Goal: Entertainment & Leisure: Browse casually

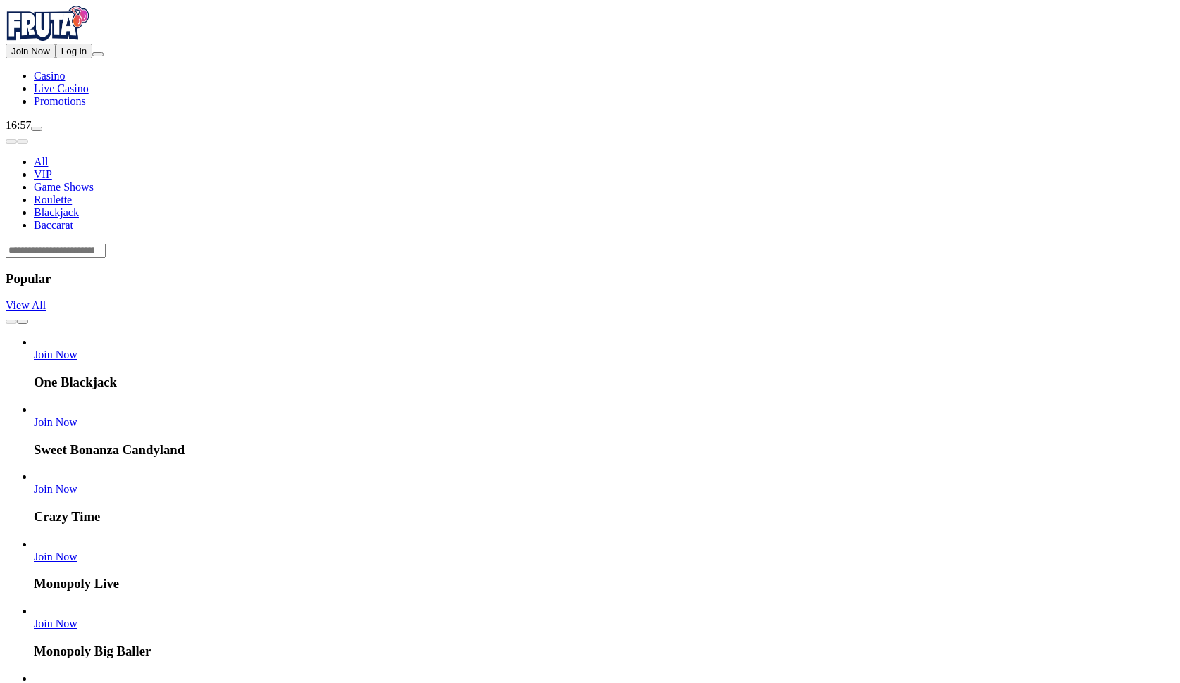
click at [64, 56] on span "Log in" at bounding box center [73, 51] width 25 height 11
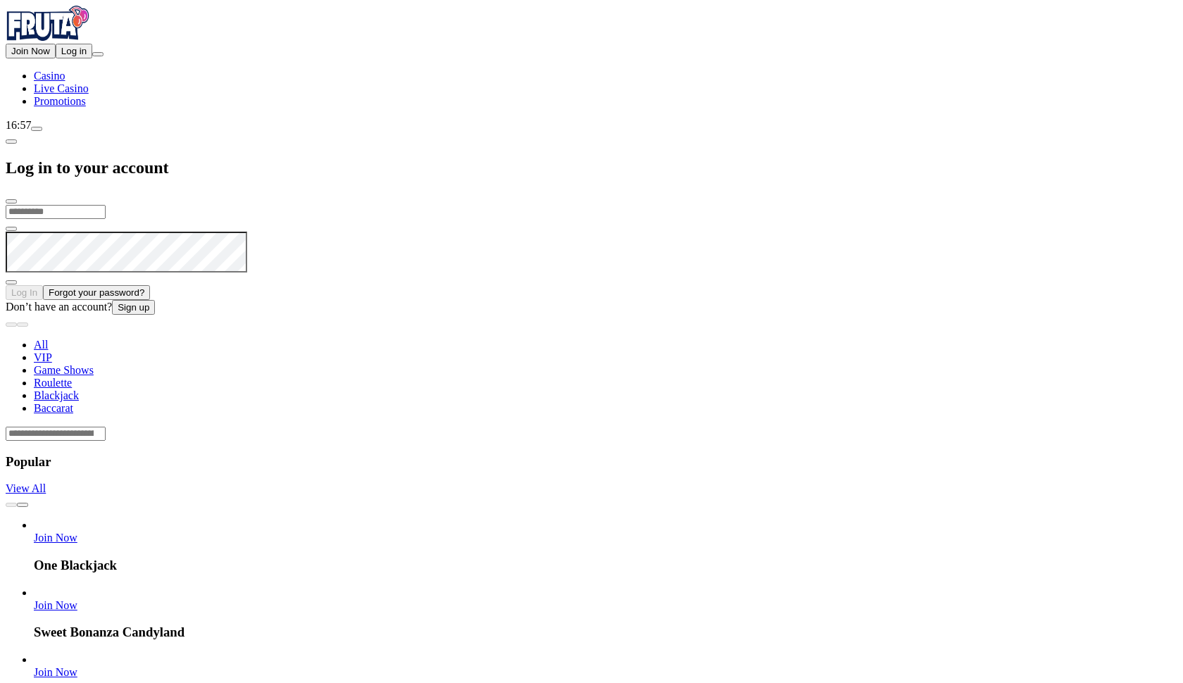
type input "**********"
click at [43, 285] on button "Log In" at bounding box center [24, 292] width 37 height 15
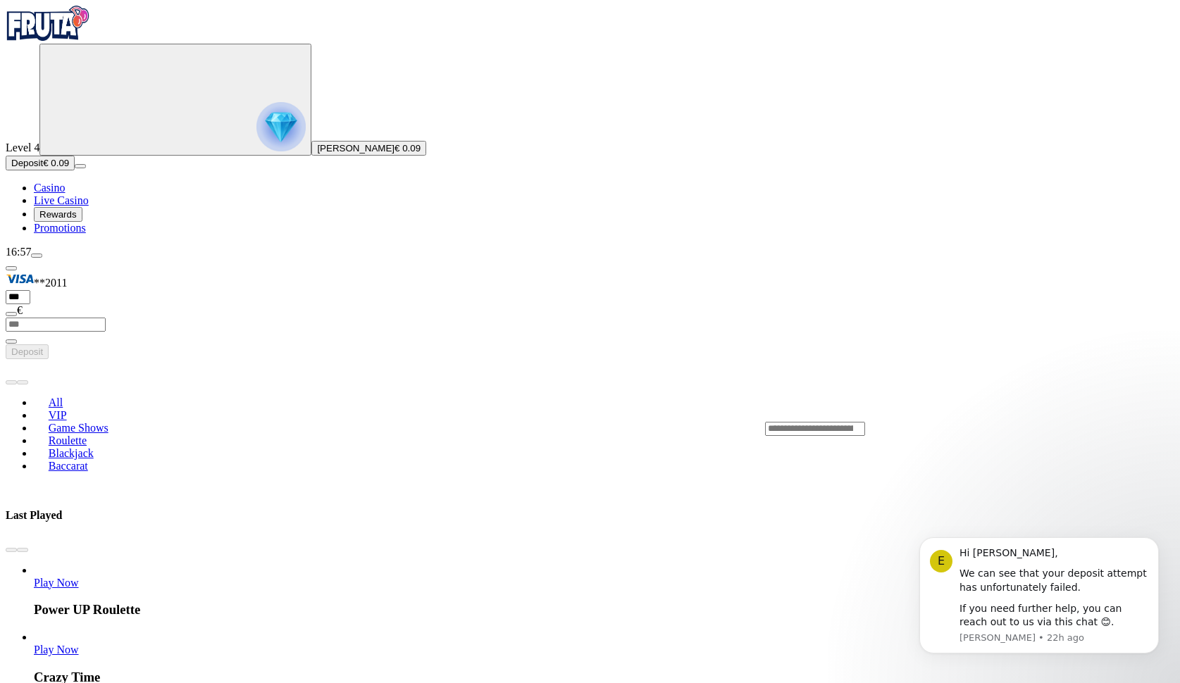
click at [75, 170] on button "Deposit € 0.09" at bounding box center [40, 163] width 69 height 15
click at [65, 194] on span "Casino" at bounding box center [49, 188] width 31 height 12
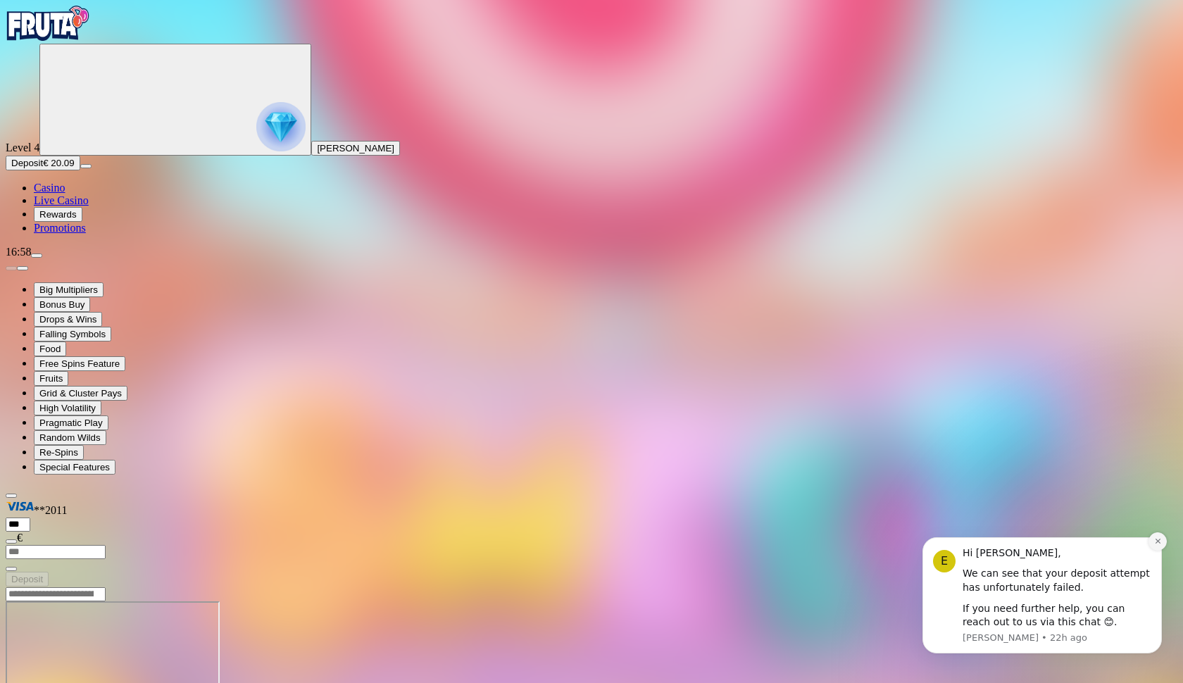
click at [1159, 543] on icon "Dismiss notification" at bounding box center [1158, 541] width 8 height 8
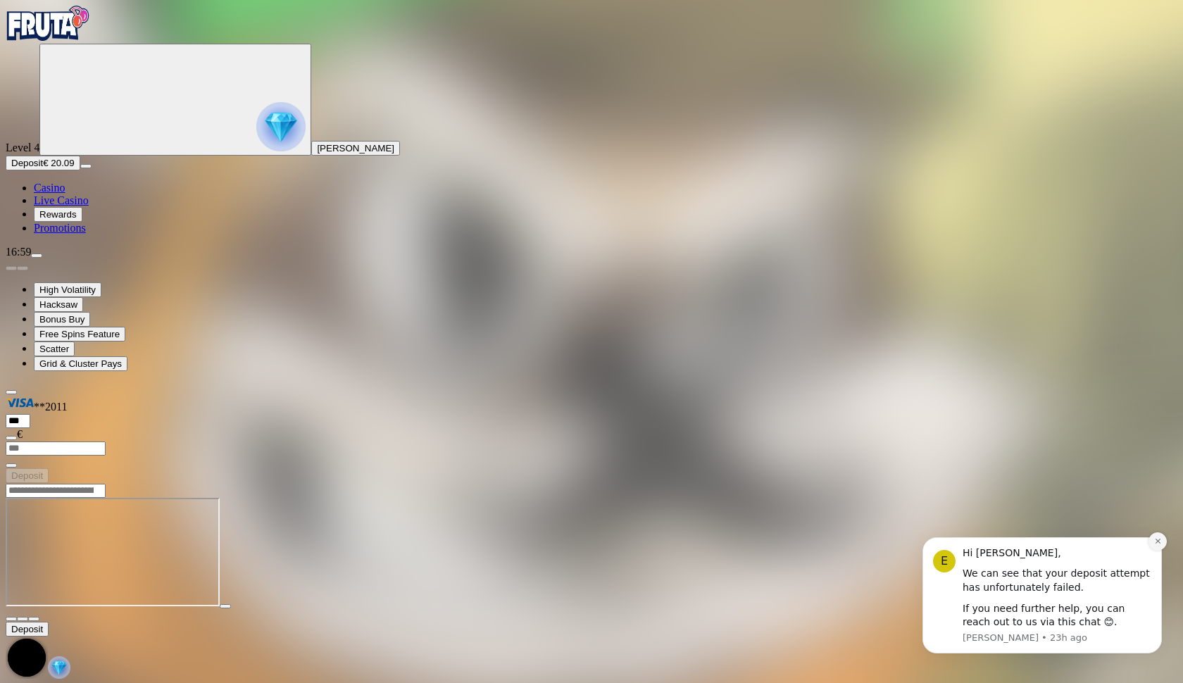
click at [1161, 540] on icon "Dismiss notification" at bounding box center [1158, 541] width 8 height 8
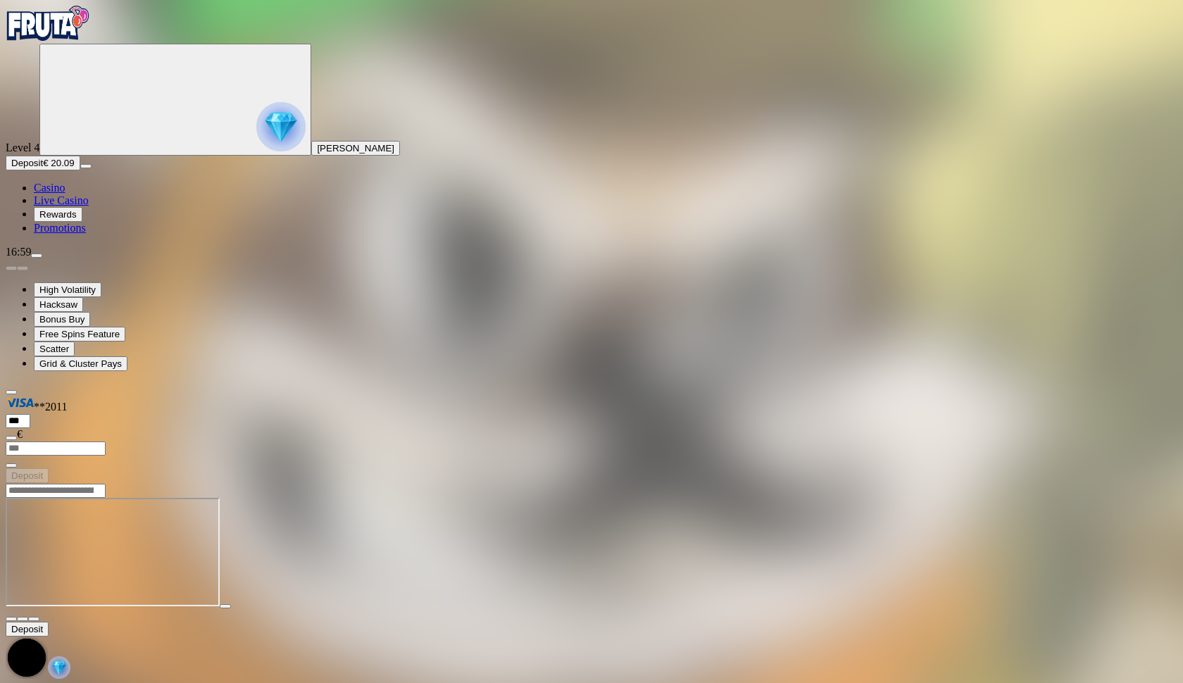
click at [34, 619] on span "fullscreen icon" at bounding box center [34, 619] width 0 height 0
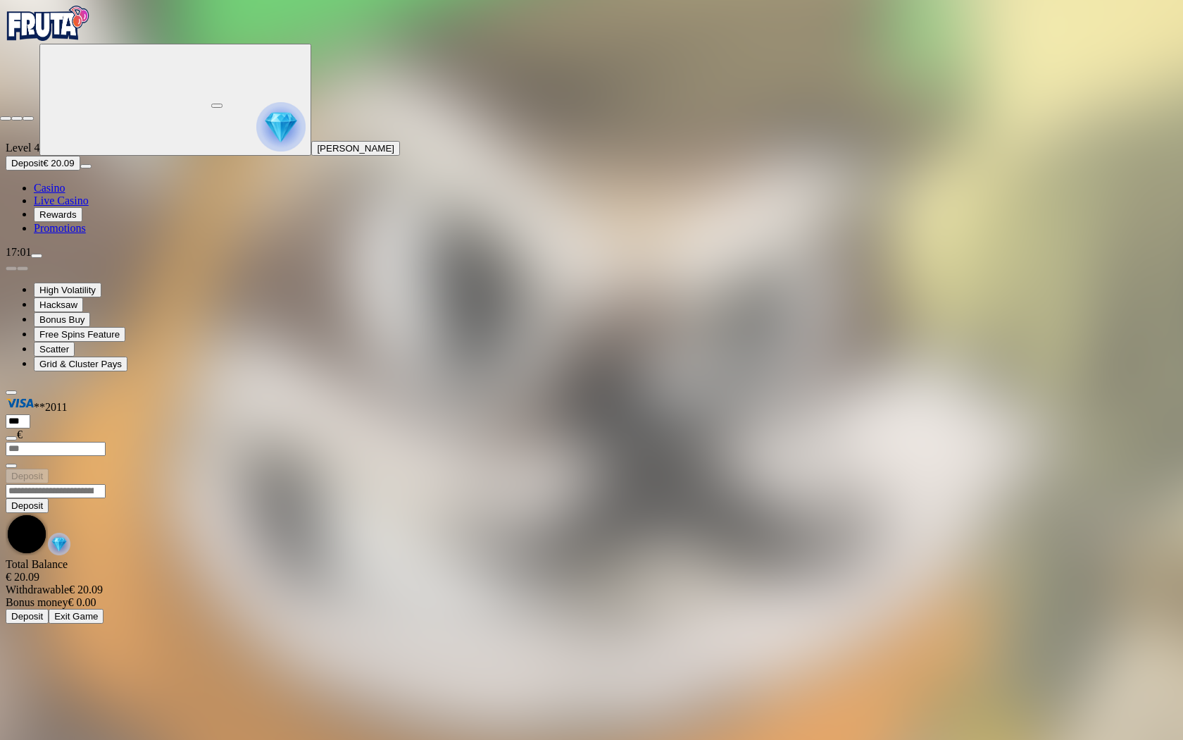
click at [6, 118] on span "close icon" at bounding box center [6, 118] width 0 height 0
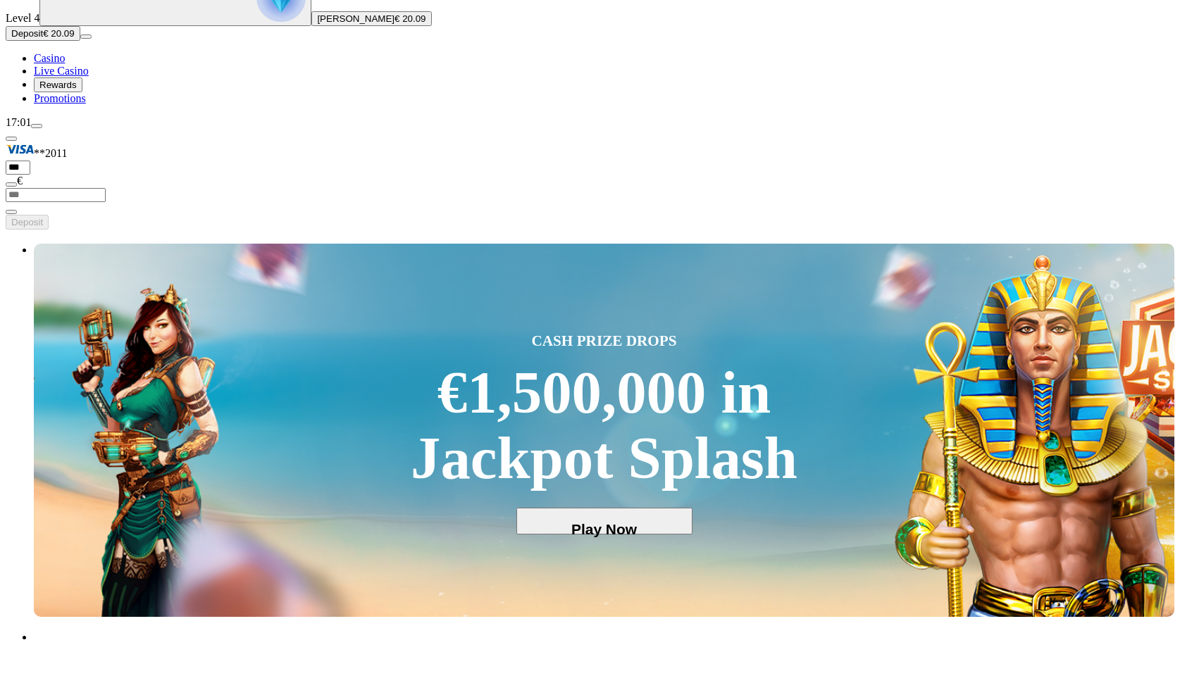
scroll to position [184, 0]
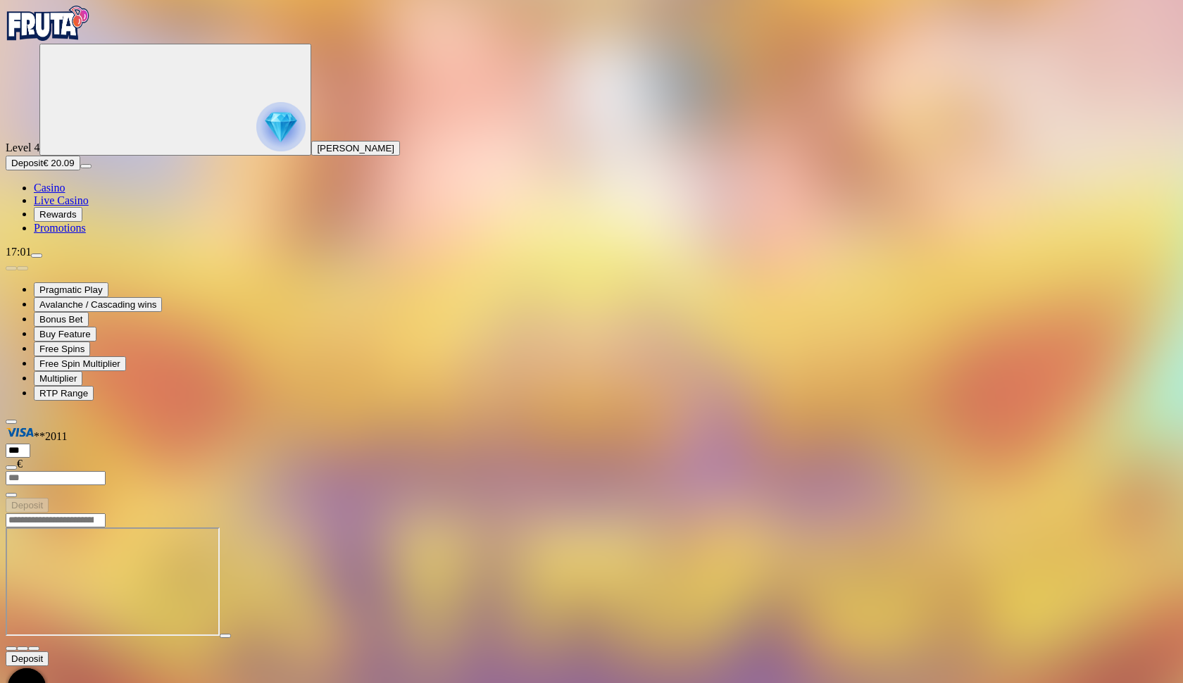
click at [11, 649] on span "close icon" at bounding box center [11, 649] width 0 height 0
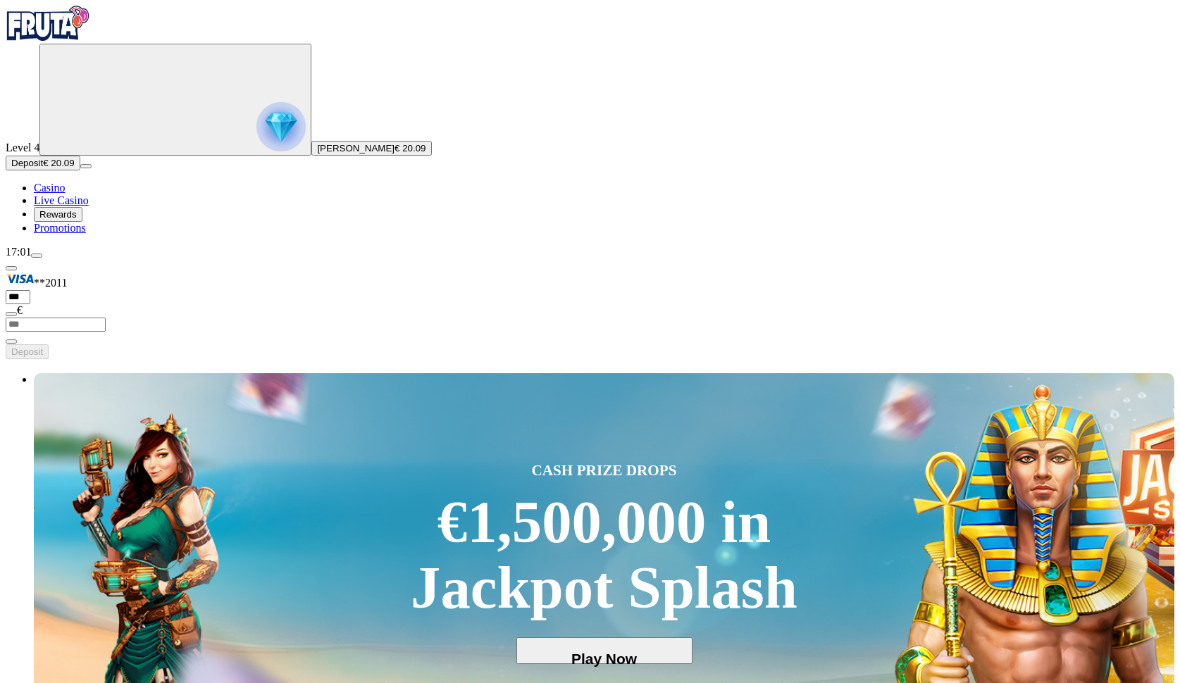
type input "****"
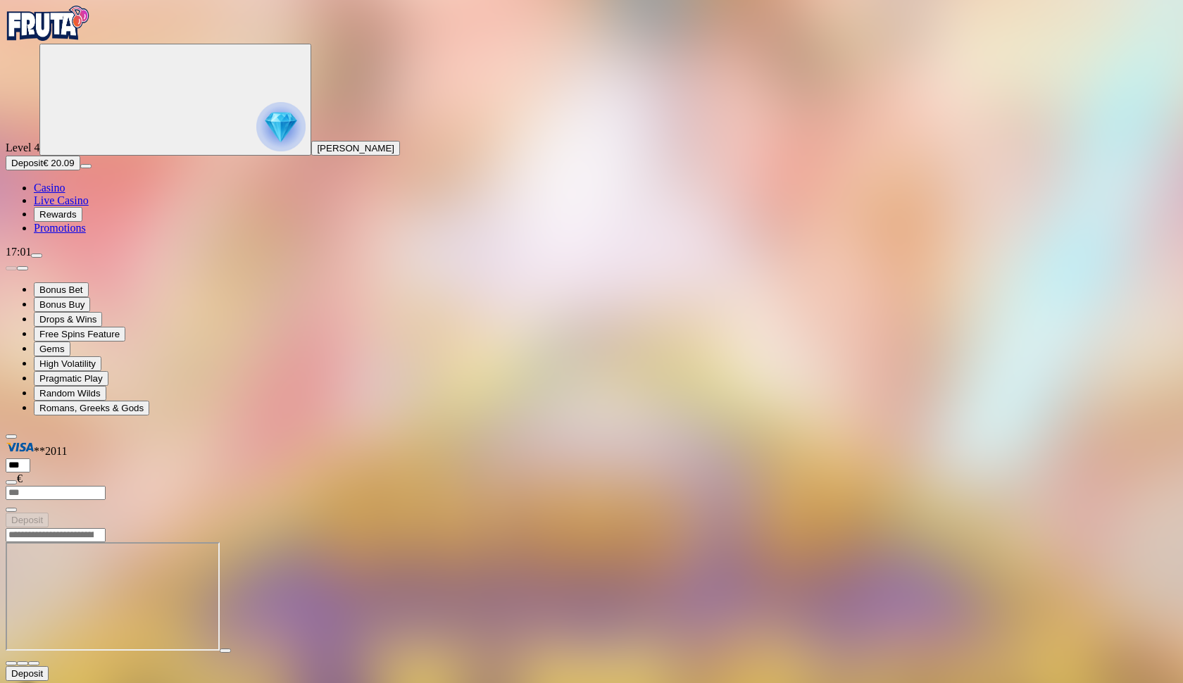
click at [34, 663] on span "fullscreen icon" at bounding box center [34, 663] width 0 height 0
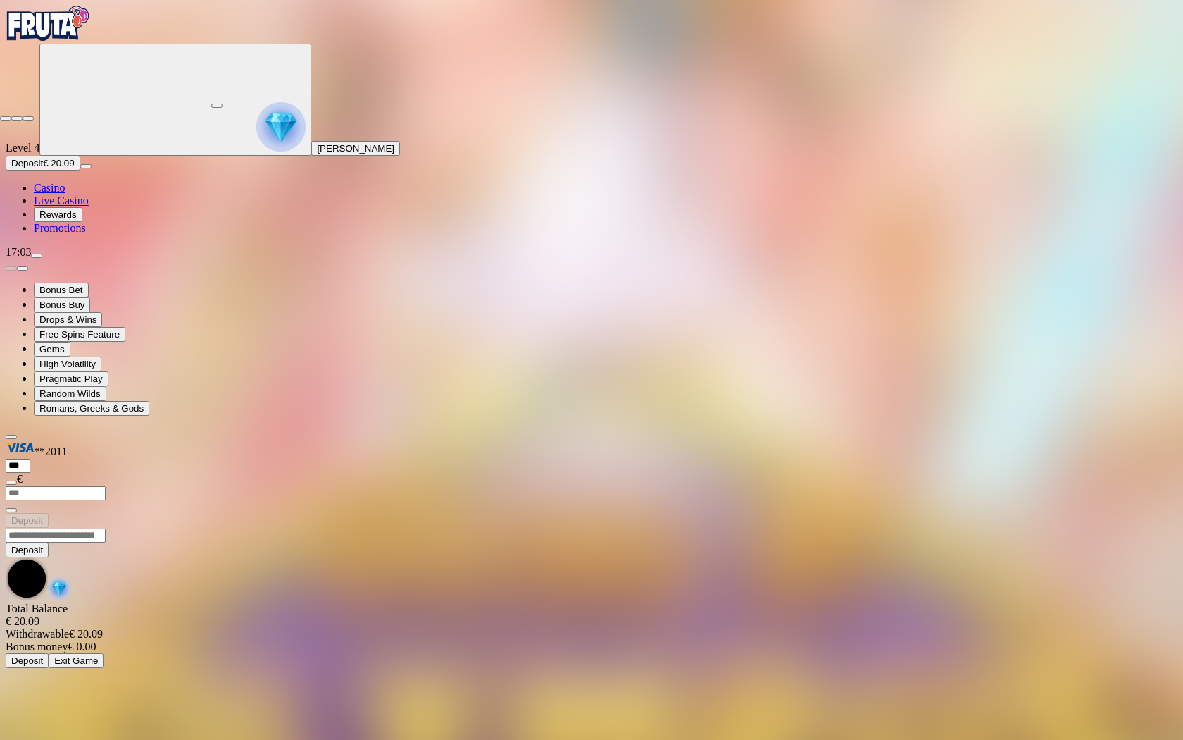
click at [6, 118] on span "close icon" at bounding box center [6, 118] width 0 height 0
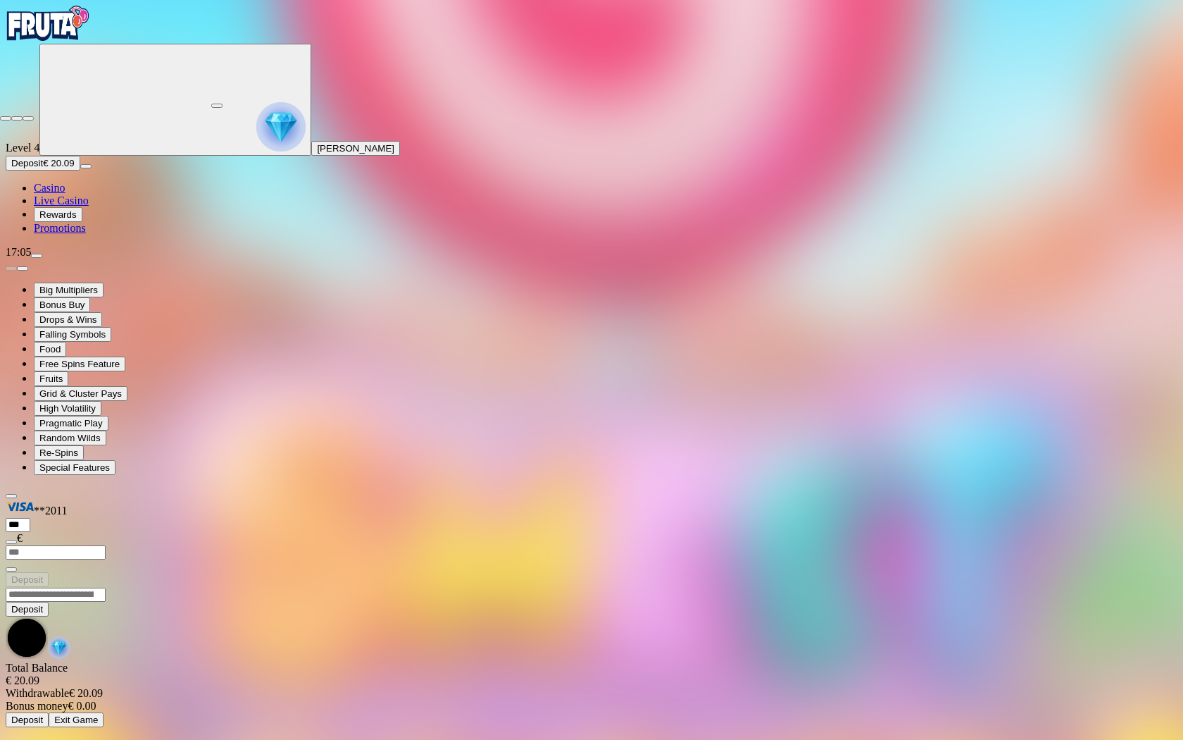
click at [6, 118] on span "close icon" at bounding box center [6, 118] width 0 height 0
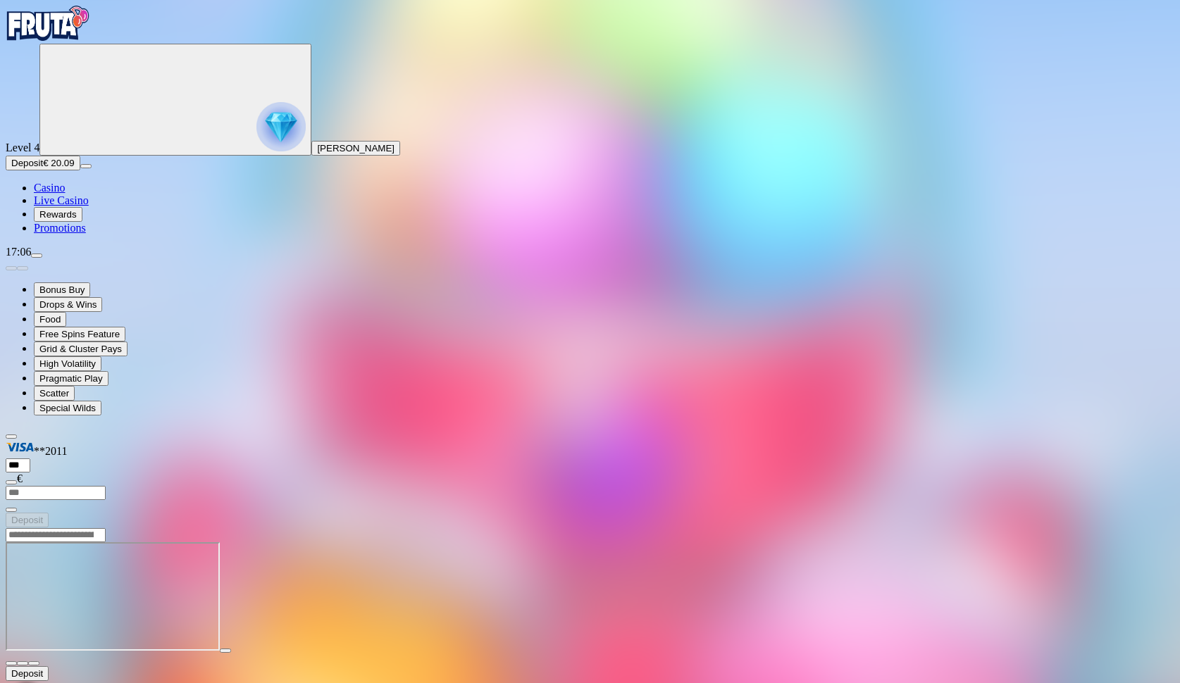
click at [39, 661] on button "button" at bounding box center [33, 663] width 11 height 4
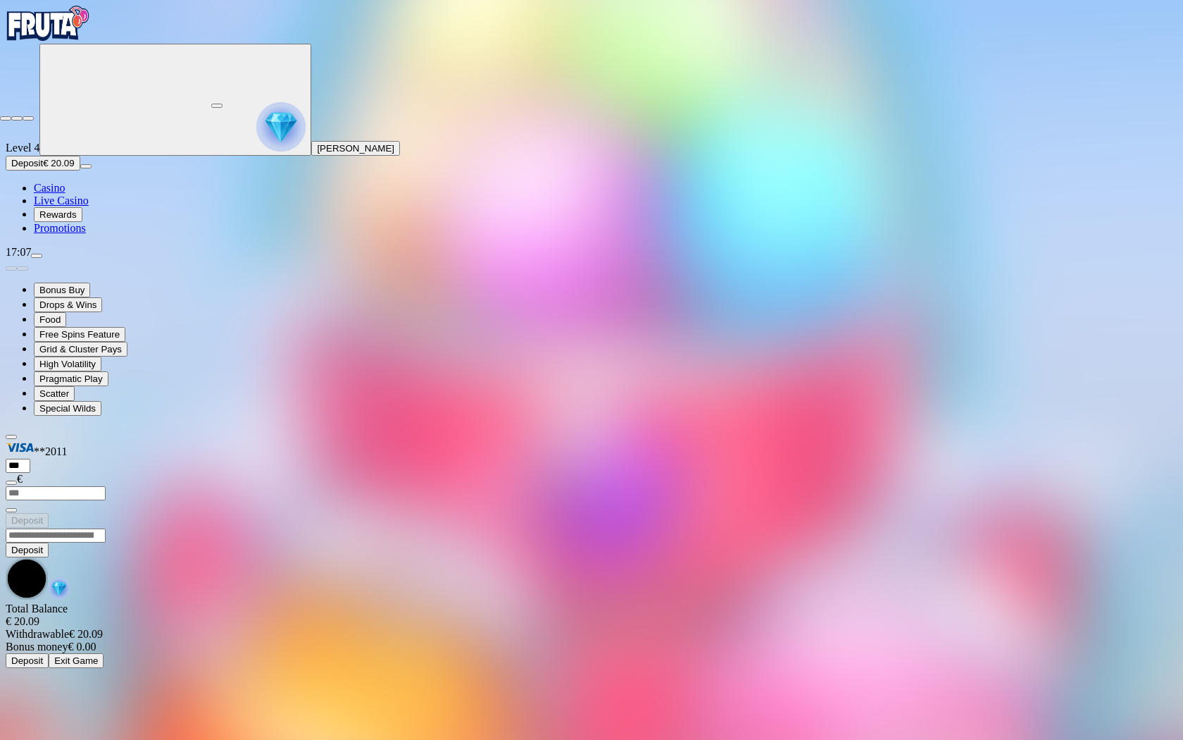
click at [6, 118] on span "close icon" at bounding box center [6, 118] width 0 height 0
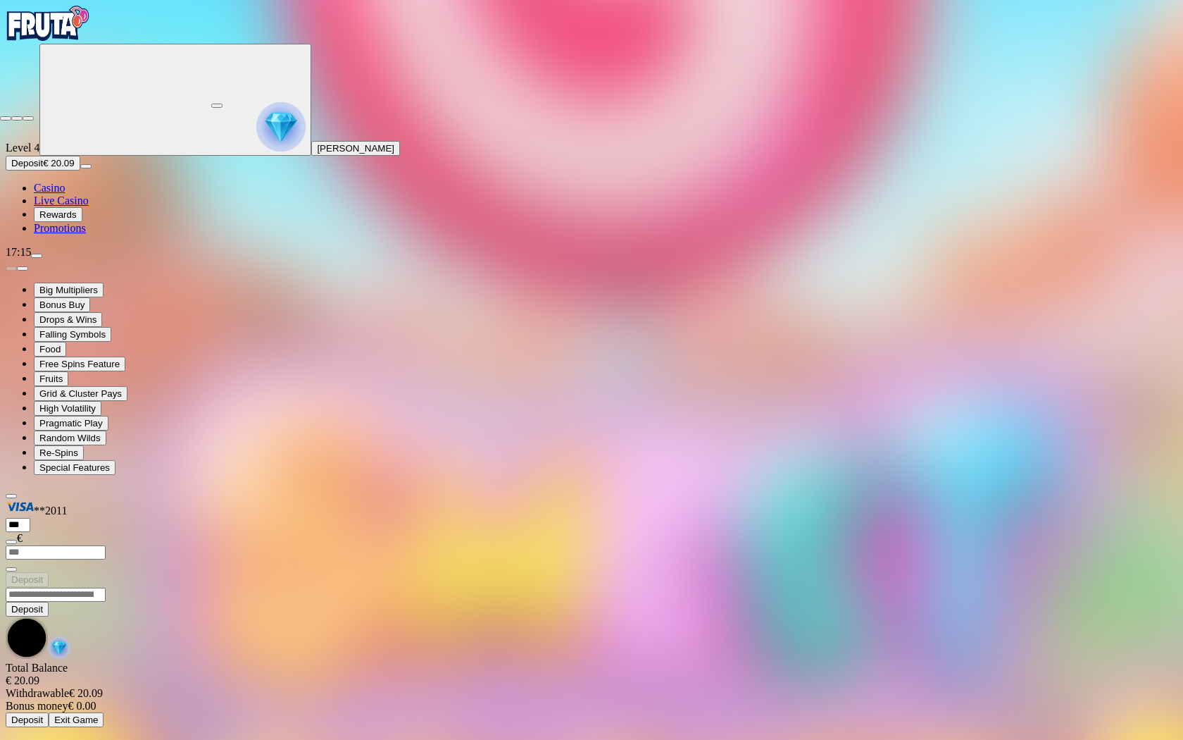
click at [6, 118] on span "close icon" at bounding box center [6, 118] width 0 height 0
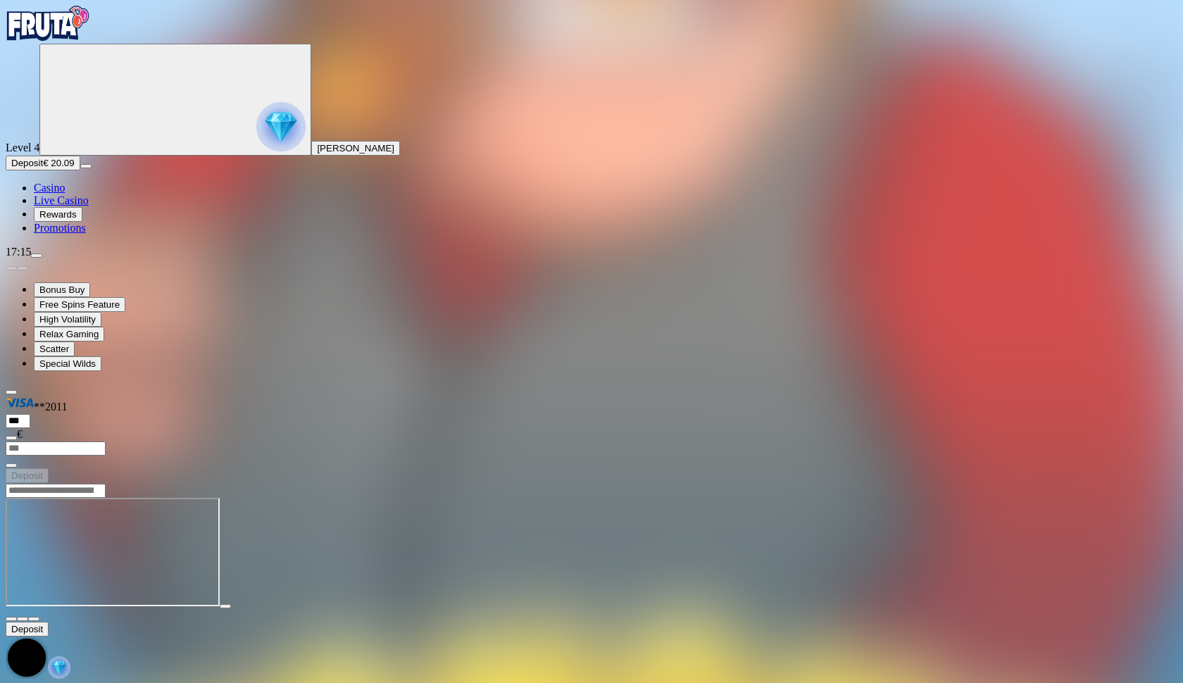
click at [39, 617] on button "button" at bounding box center [33, 619] width 11 height 4
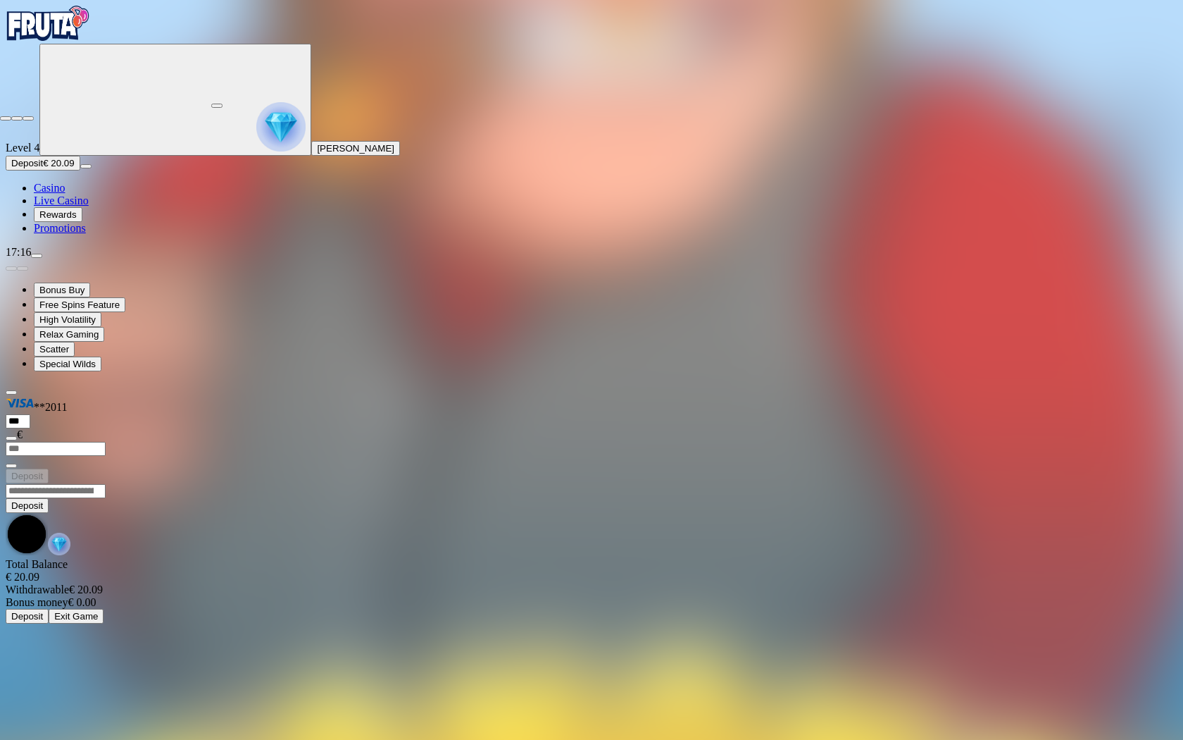
click at [6, 118] on span "close icon" at bounding box center [6, 118] width 0 height 0
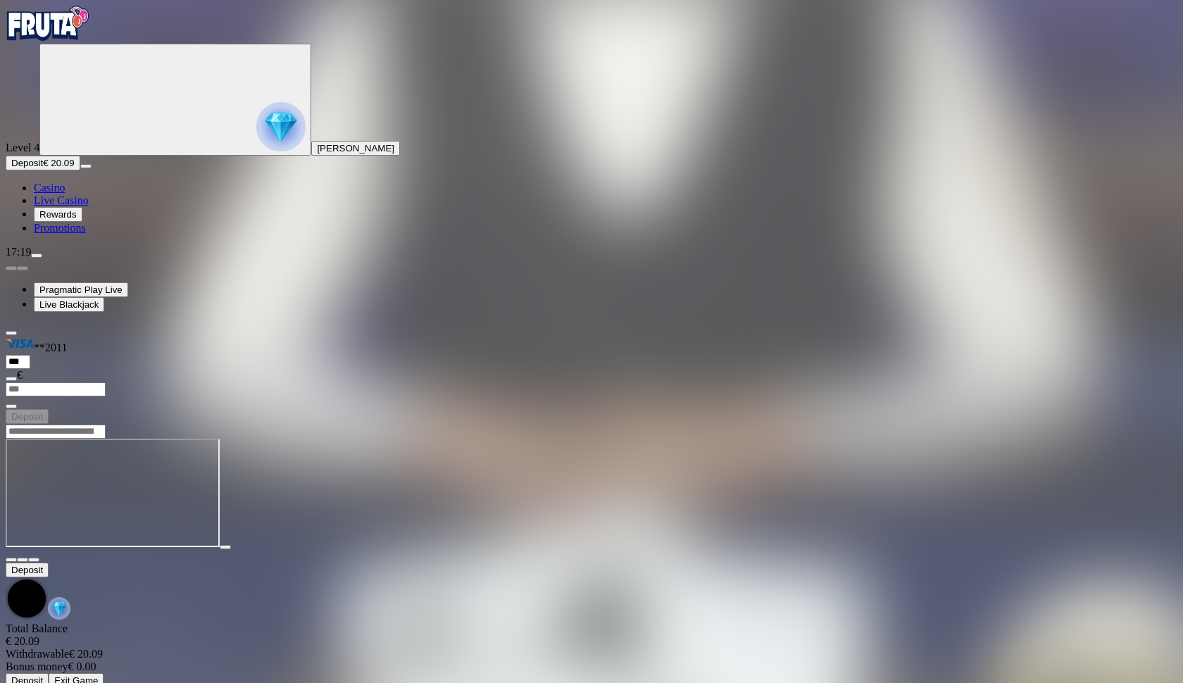
click at [34, 560] on span "fullscreen icon" at bounding box center [34, 560] width 0 height 0
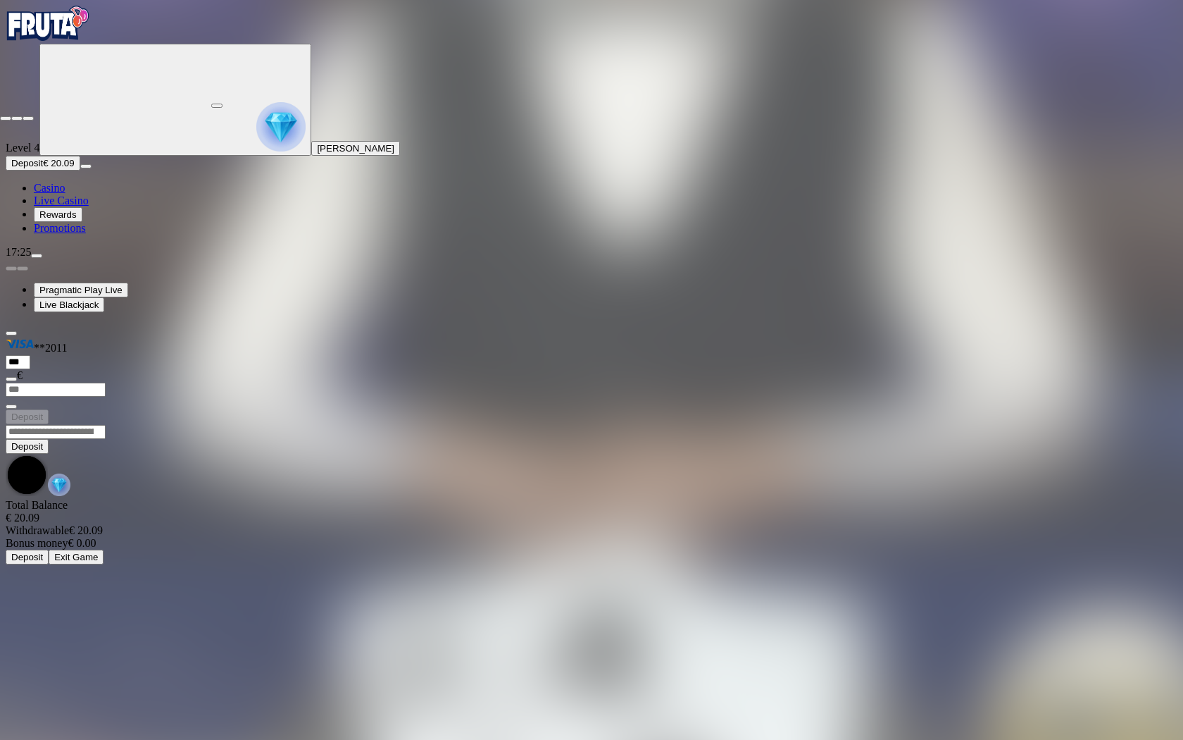
click at [6, 118] on span "close icon" at bounding box center [6, 118] width 0 height 0
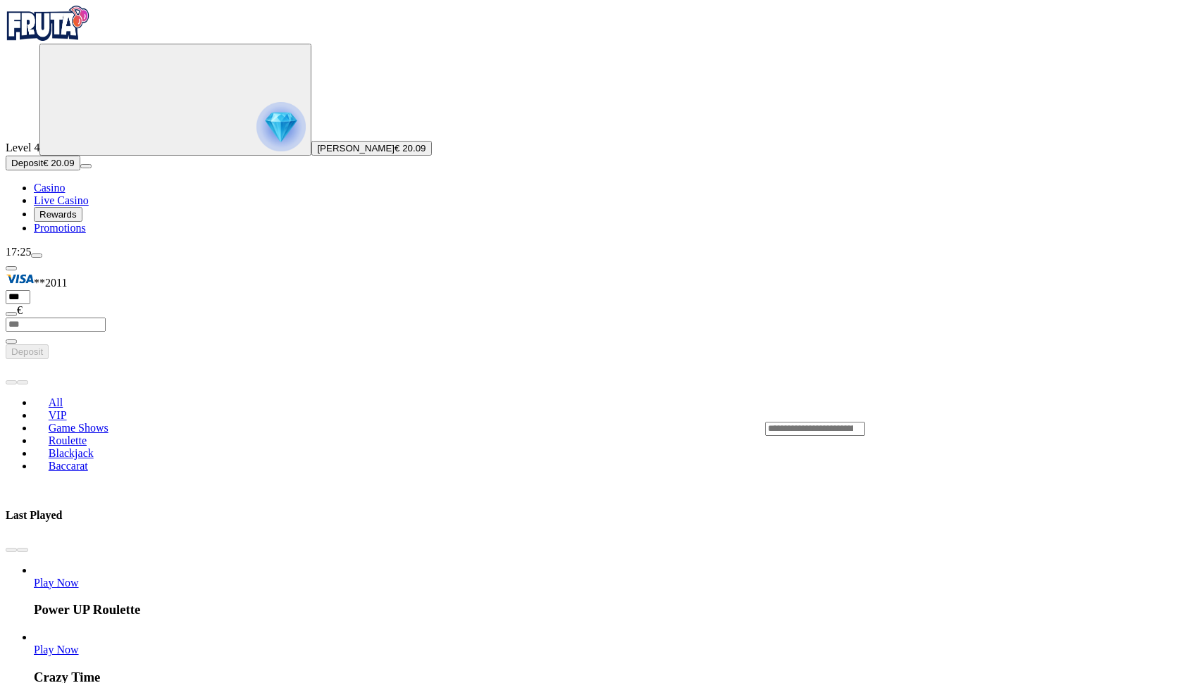
click at [62, 194] on span "Casino" at bounding box center [49, 188] width 31 height 12
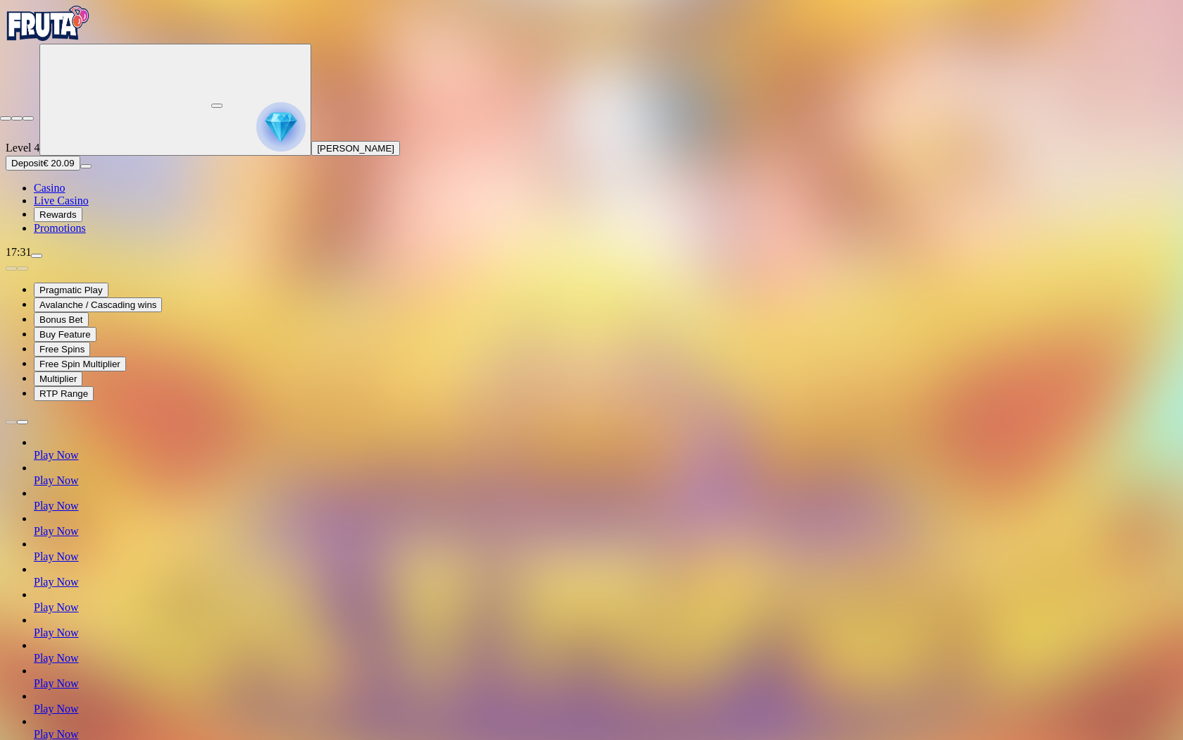
click at [6, 118] on span "close icon" at bounding box center [6, 118] width 0 height 0
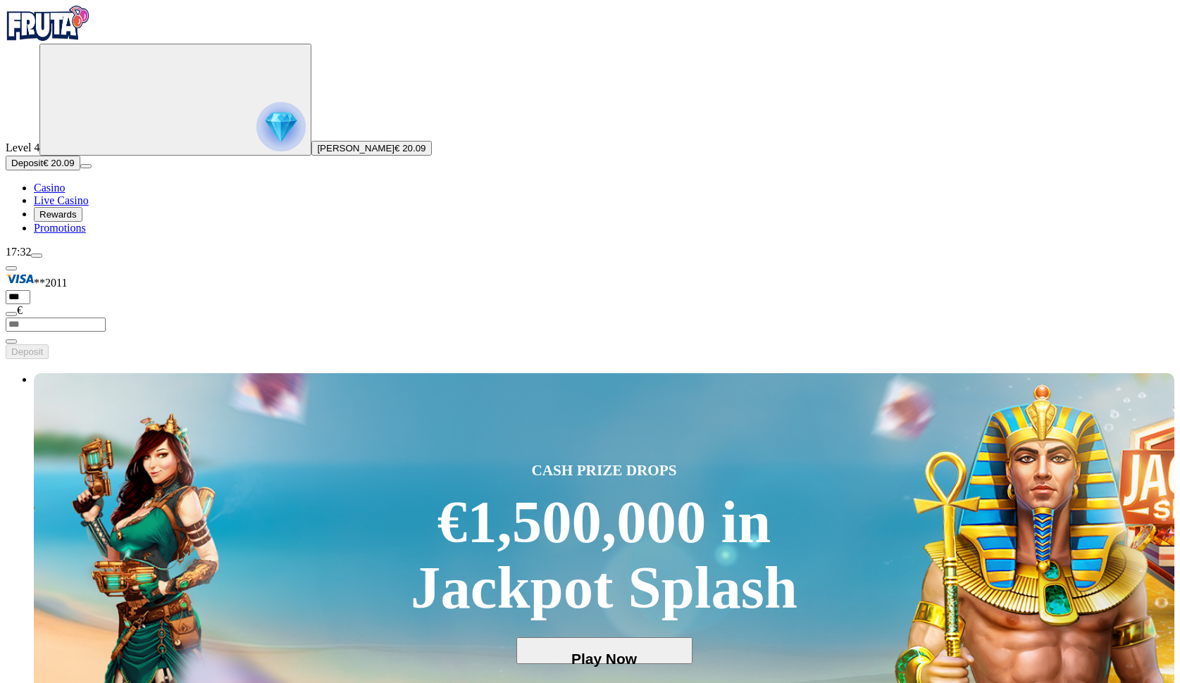
scroll to position [0, 4]
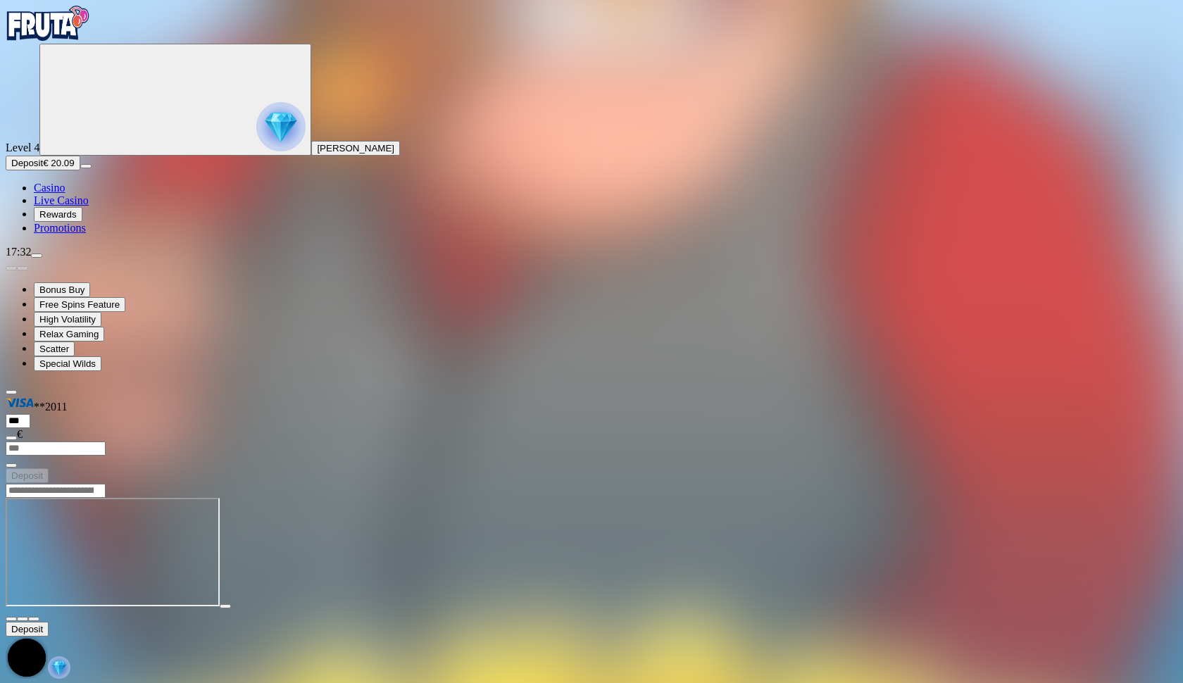
click at [11, 619] on span "close icon" at bounding box center [11, 619] width 0 height 0
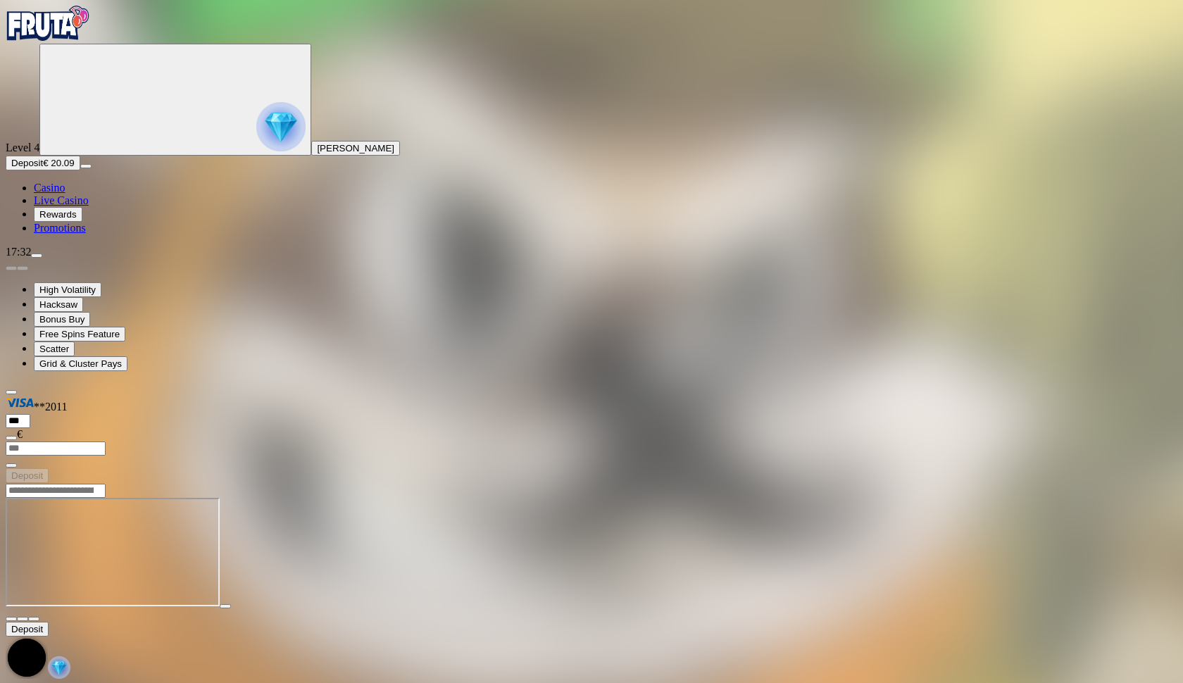
click at [34, 619] on span "fullscreen icon" at bounding box center [34, 619] width 0 height 0
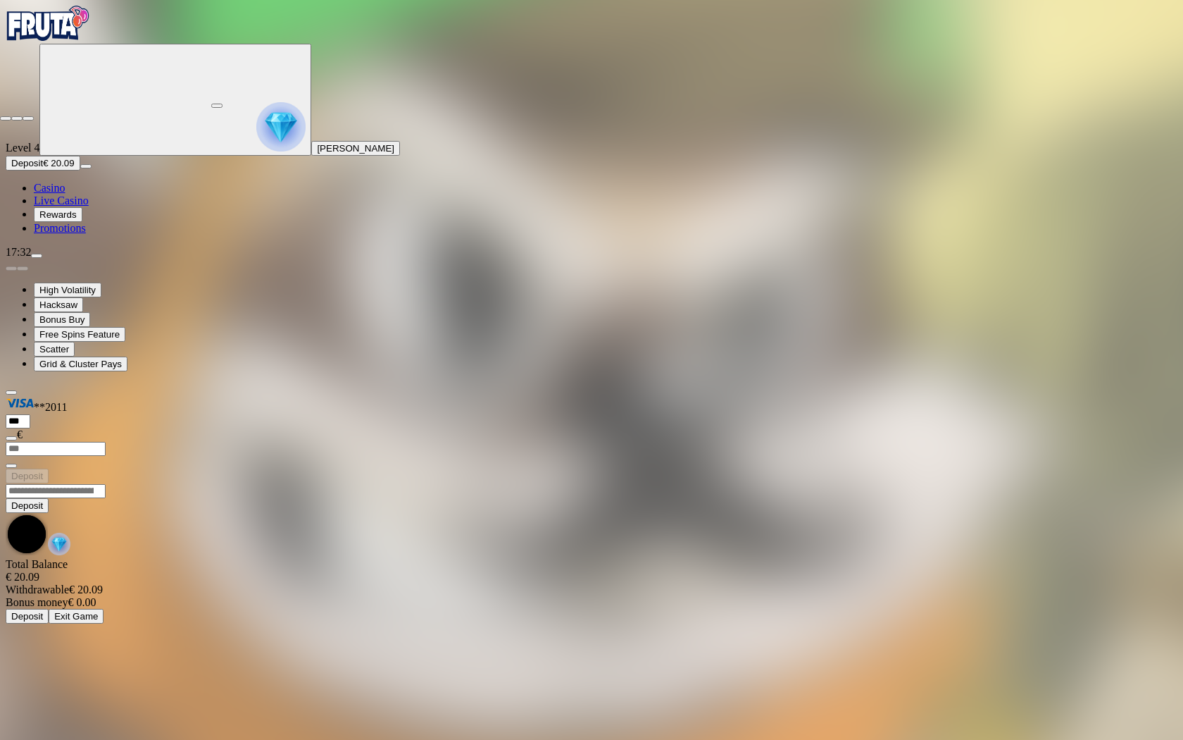
click at [6, 118] on span "close icon" at bounding box center [6, 118] width 0 height 0
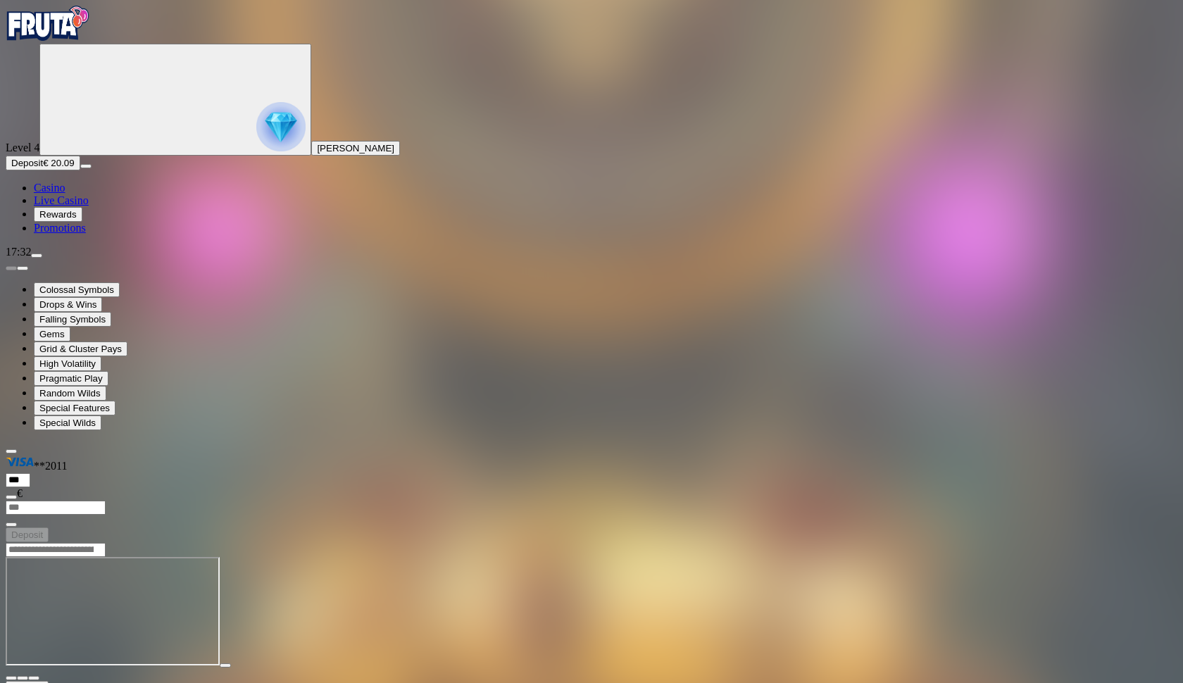
click at [34, 678] on span "fullscreen icon" at bounding box center [34, 678] width 0 height 0
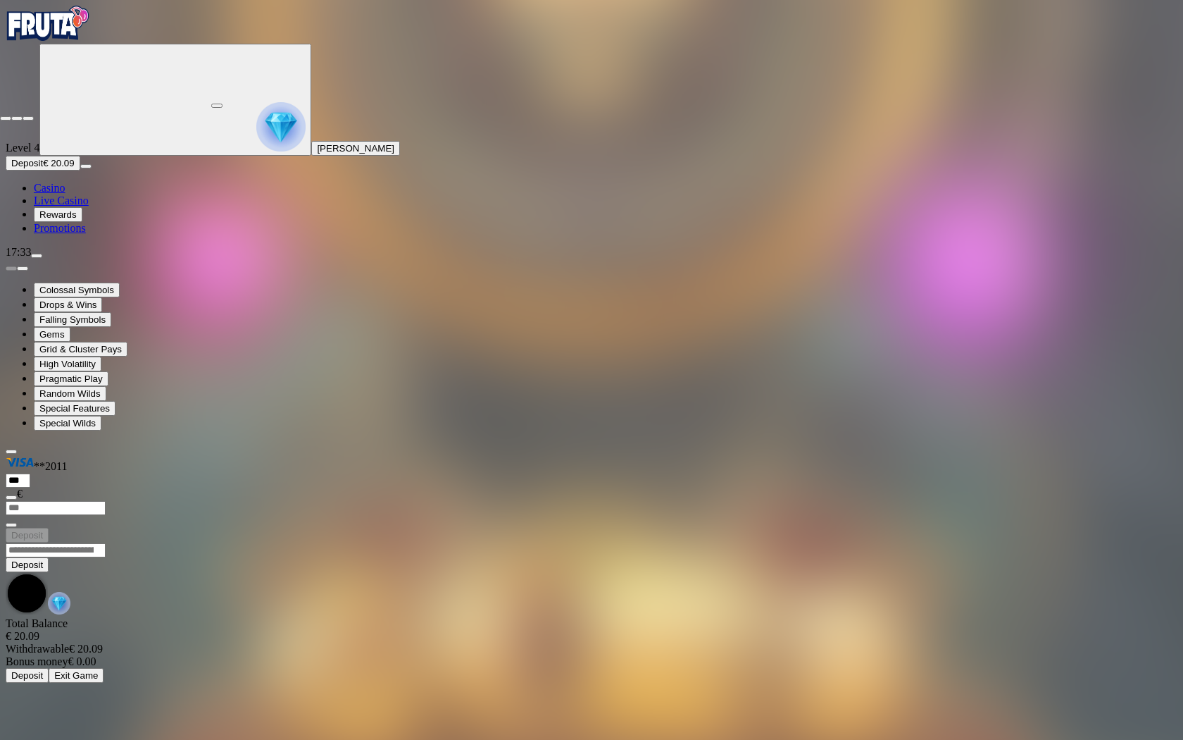
click at [6, 118] on span "close icon" at bounding box center [6, 118] width 0 height 0
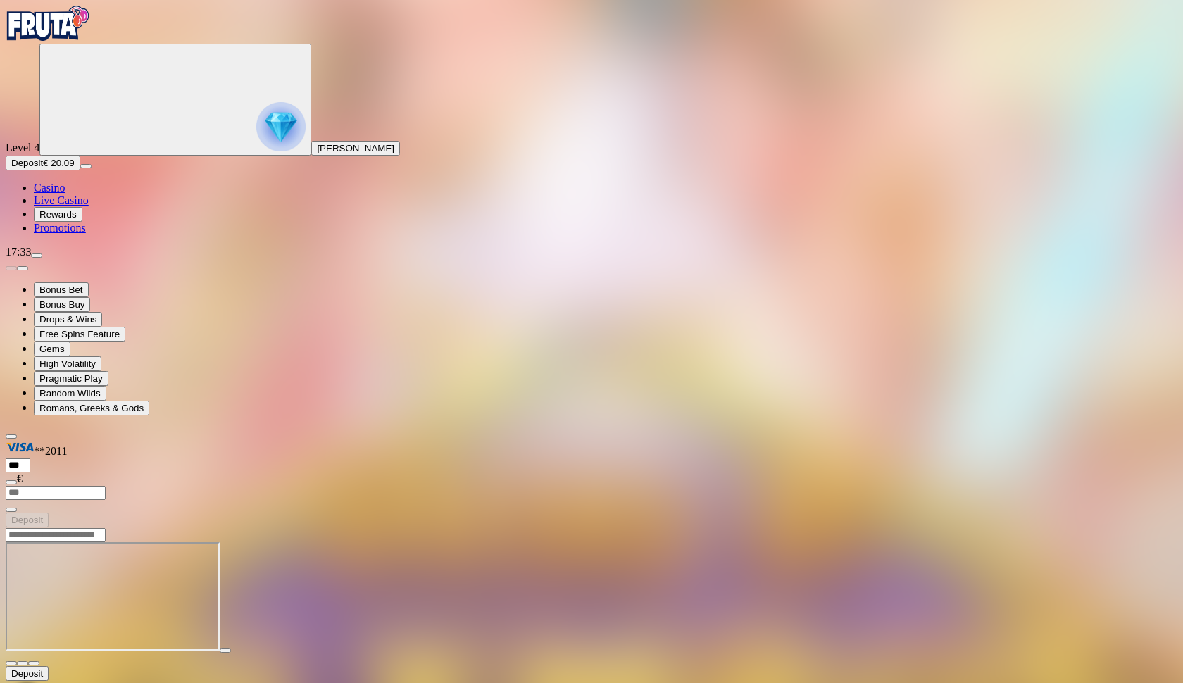
click at [34, 663] on span "fullscreen icon" at bounding box center [34, 663] width 0 height 0
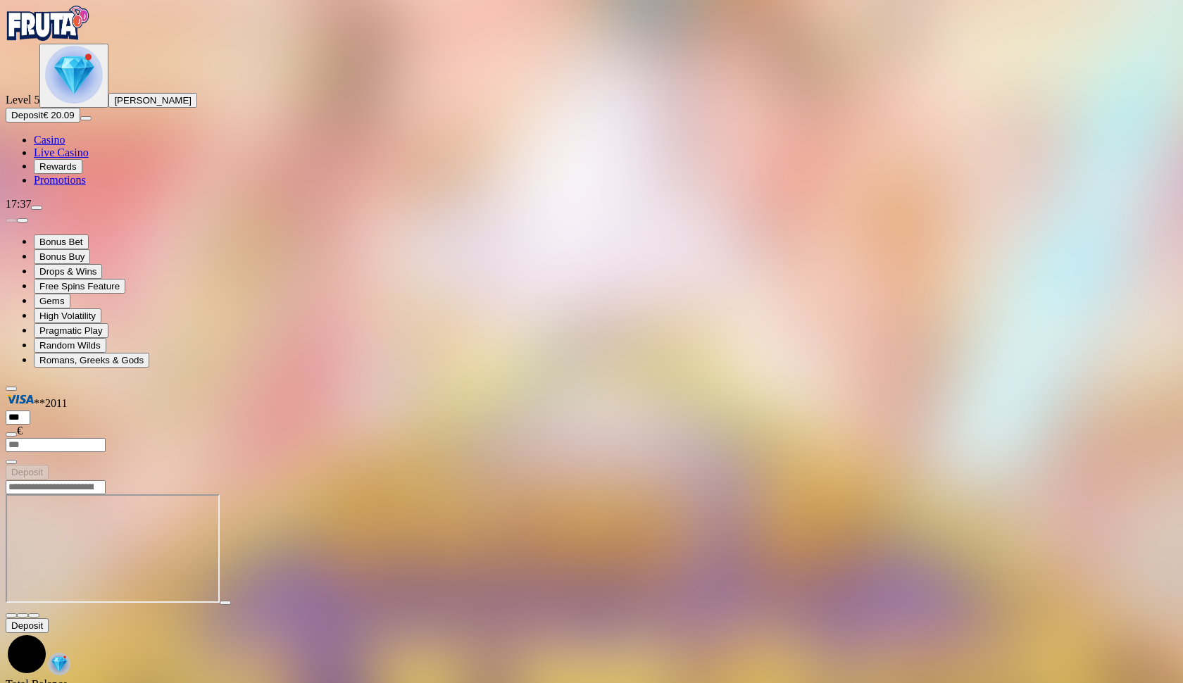
click at [1130, 480] on main "Deposit Total Balance € 20.09 Withdrawable € 20.09 Bonus money € 0.00 Deposit E…" at bounding box center [592, 612] width 1172 height 264
click at [11, 616] on span "close icon" at bounding box center [11, 616] width 0 height 0
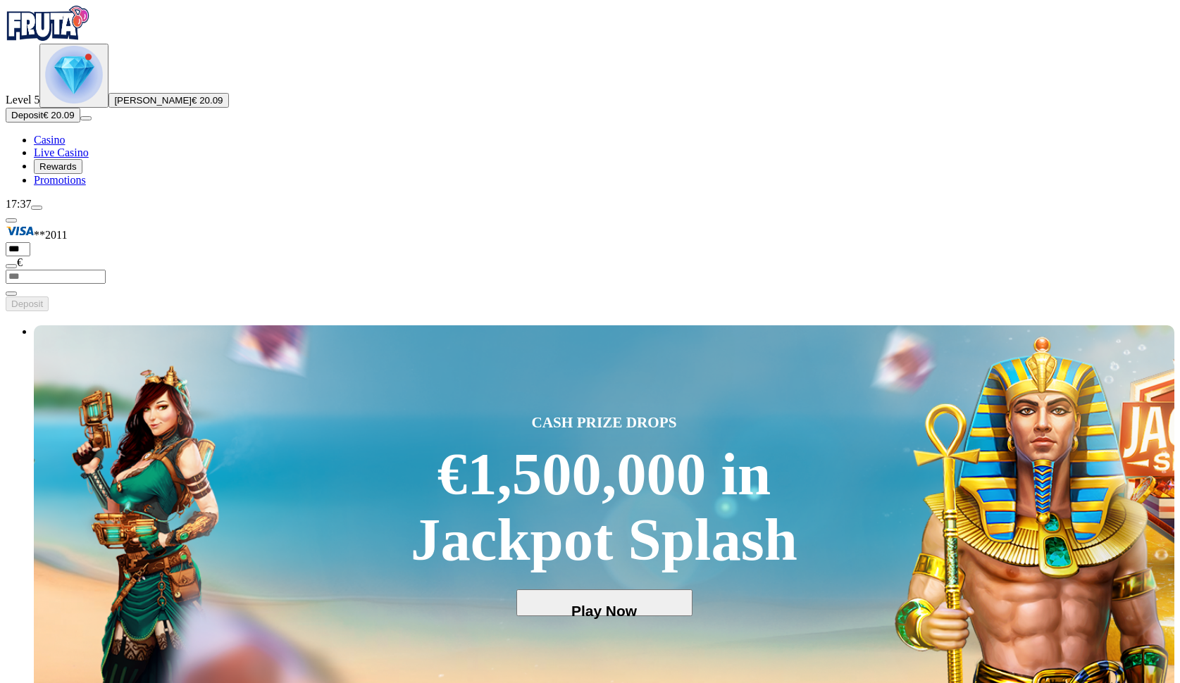
click at [72, 104] on img "Primary" at bounding box center [74, 75] width 58 height 58
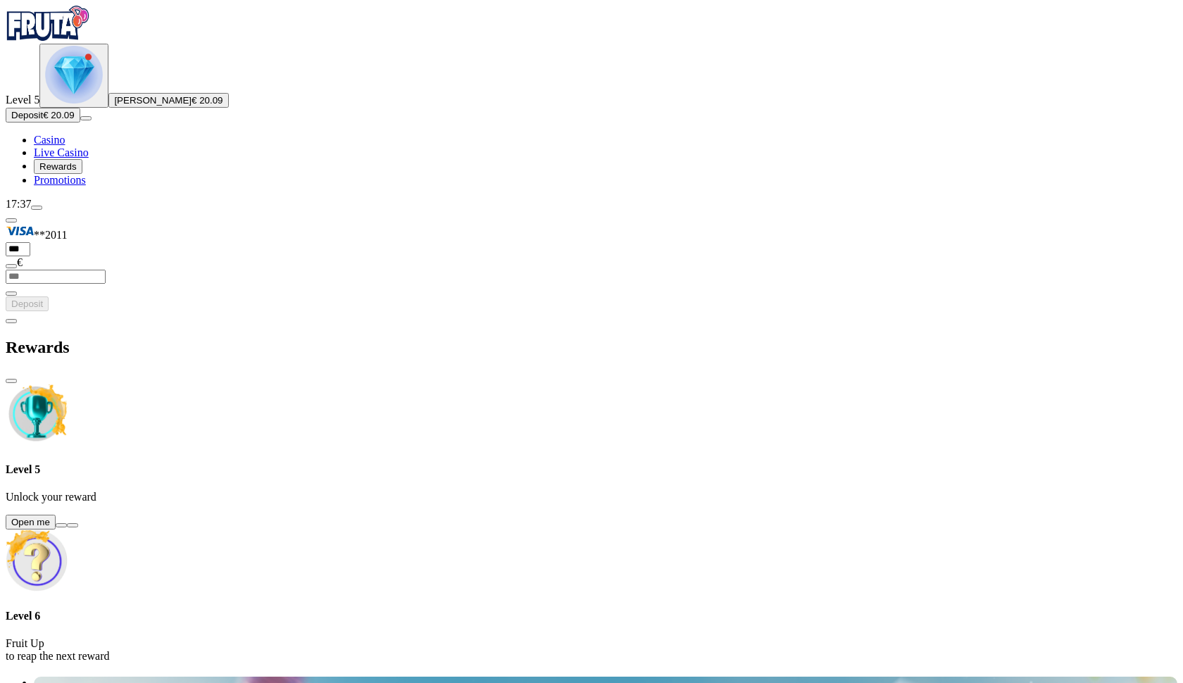
click at [67, 523] on button at bounding box center [61, 525] width 11 height 4
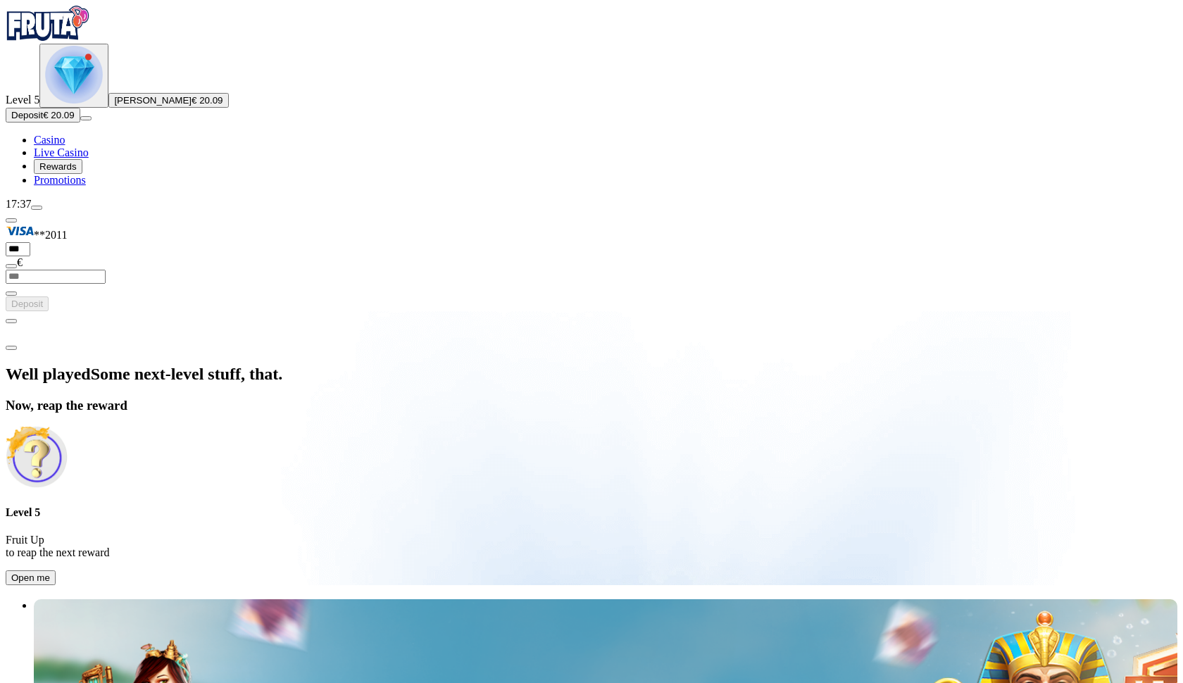
click at [56, 571] on button "Open me" at bounding box center [31, 578] width 50 height 15
click at [308, 506] on h4 "Level 5" at bounding box center [592, 512] width 1172 height 13
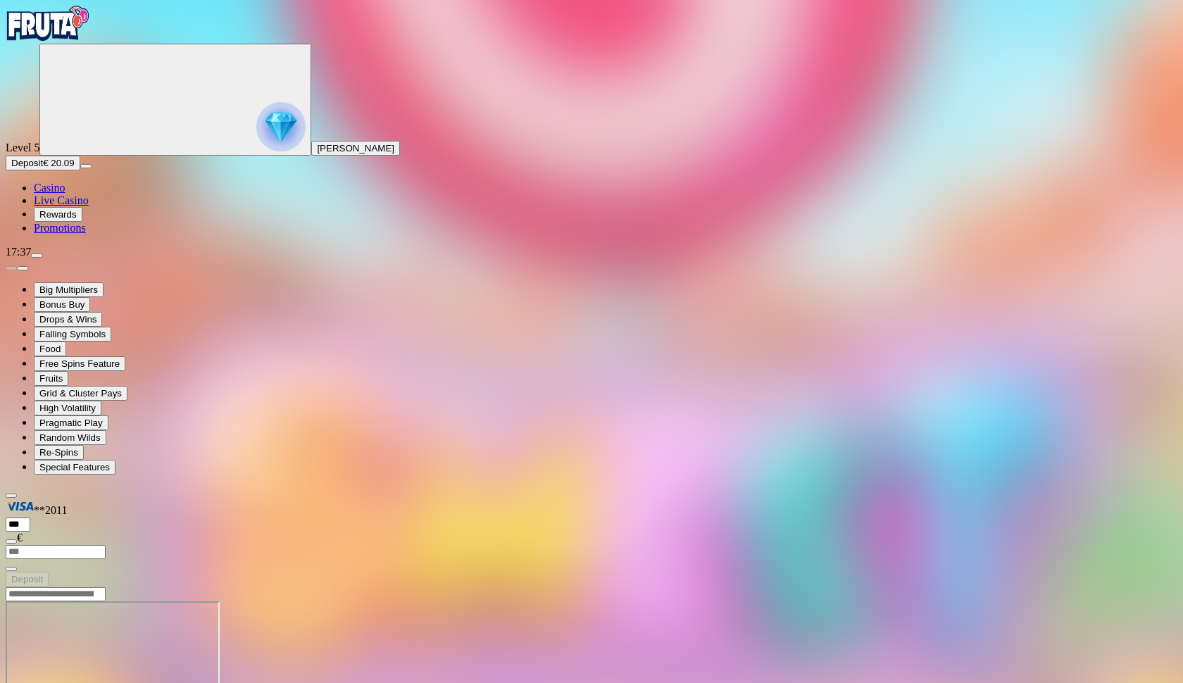
click at [256, 151] on img "Primary" at bounding box center [280, 126] width 49 height 49
click at [11, 597] on span "chevron-left icon" at bounding box center [11, 597] width 0 height 0
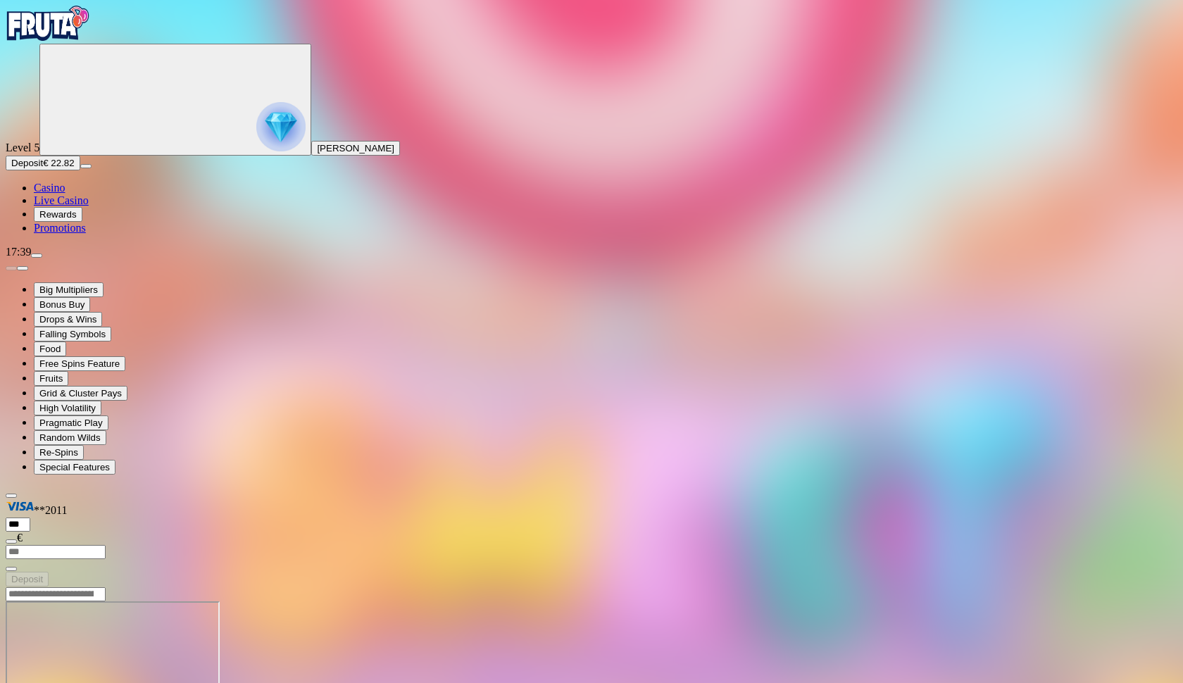
click at [256, 151] on img "Primary" at bounding box center [280, 126] width 49 height 49
click at [11, 597] on span "chevron-left icon" at bounding box center [11, 597] width 0 height 0
click at [11, 623] on span "close icon" at bounding box center [11, 623] width 0 height 0
click at [77, 149] on button "Primary" at bounding box center [175, 100] width 272 height 112
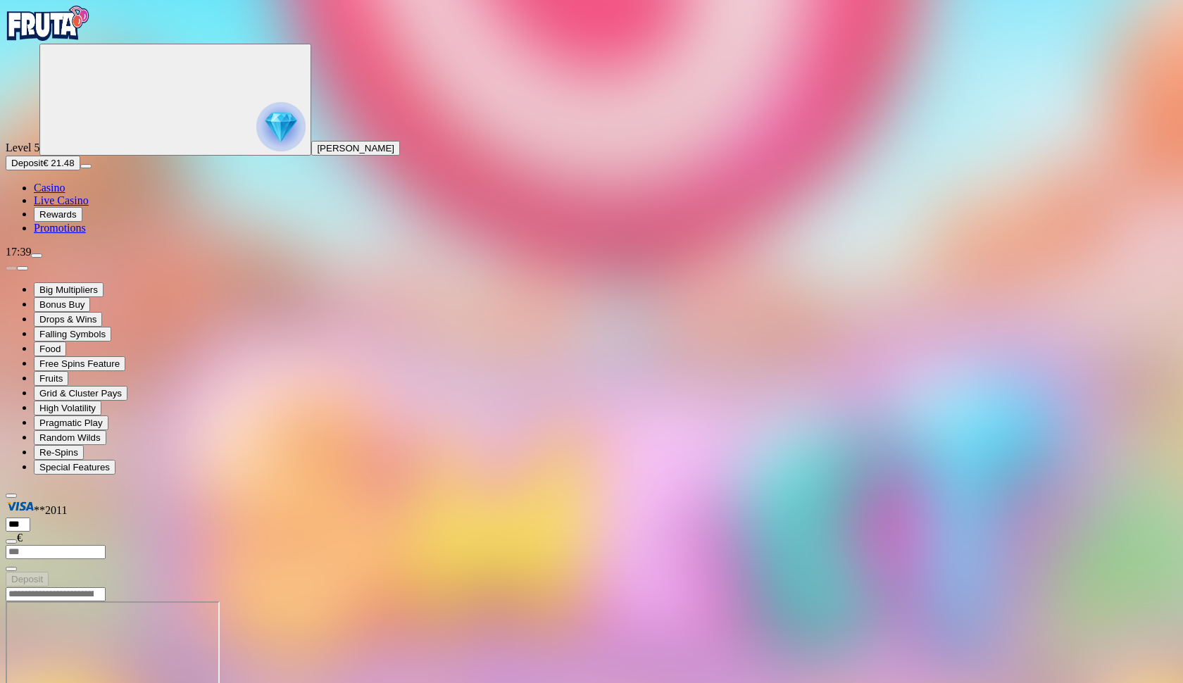
click at [77, 149] on button "Primary" at bounding box center [175, 100] width 272 height 112
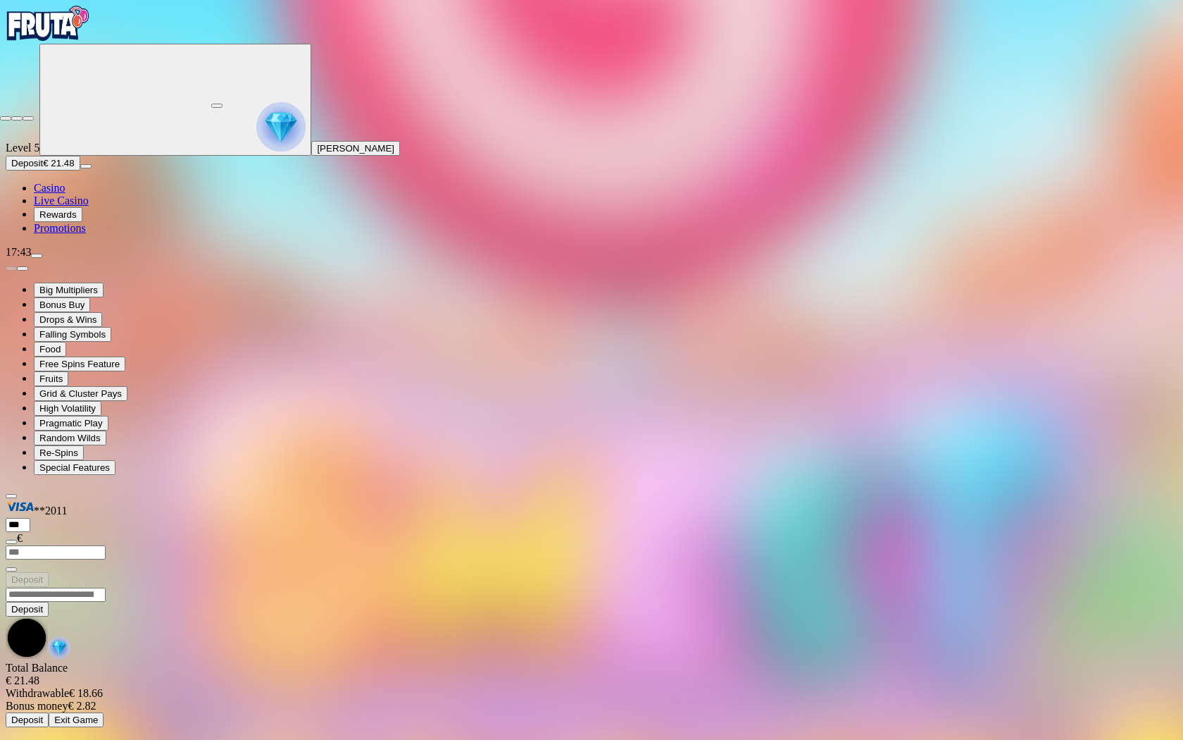
click at [6, 118] on span "close icon" at bounding box center [6, 118] width 0 height 0
